Goal: Task Accomplishment & Management: Complete application form

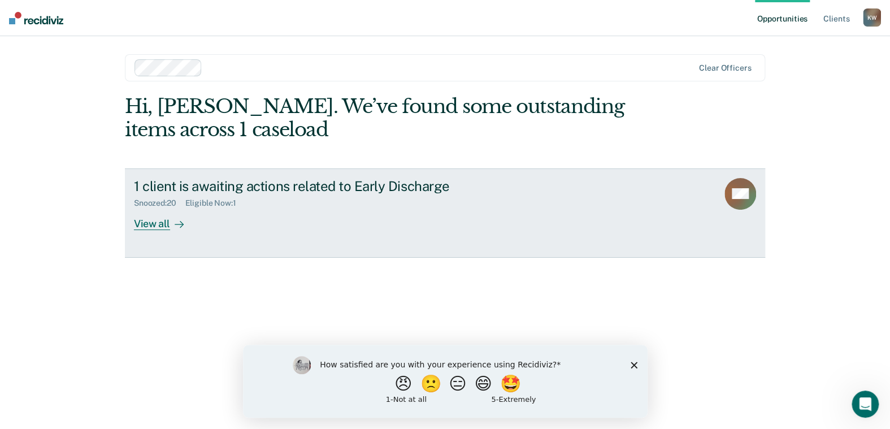
click at [166, 224] on div "View all" at bounding box center [165, 219] width 63 height 22
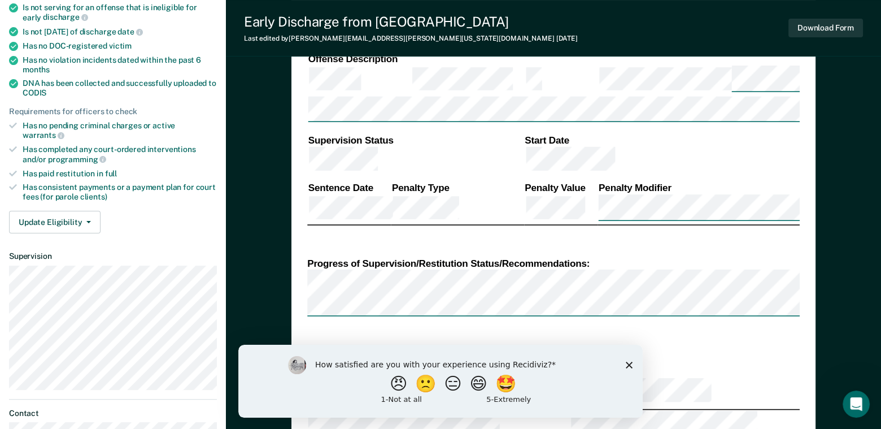
scroll to position [282, 0]
click at [523, 375] on button "Click to Sign" at bounding box center [537, 391] width 29 height 32
click at [528, 375] on button "Click to Sign" at bounding box center [537, 391] width 29 height 32
click at [631, 366] on icon "Close survey" at bounding box center [629, 364] width 7 height 7
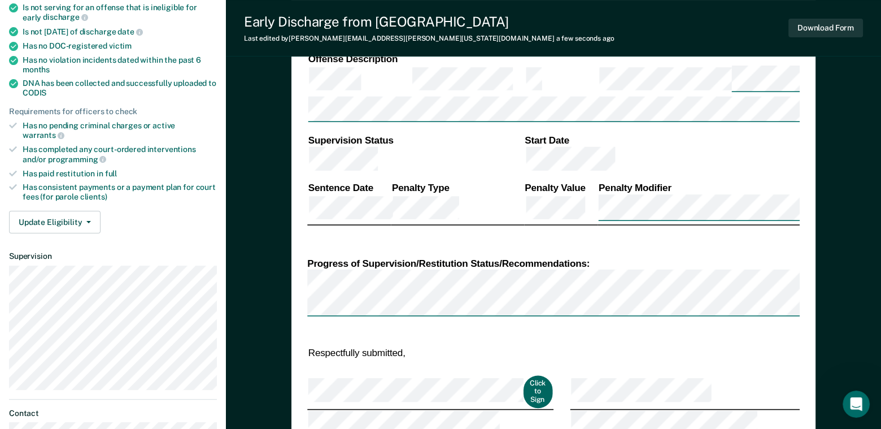
click at [525, 375] on button "Click to Sign" at bounding box center [537, 391] width 29 height 32
type textarea "x"
